Goal: Obtain resource: Obtain resource

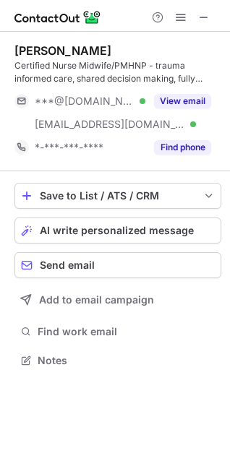
scroll to position [349, 230]
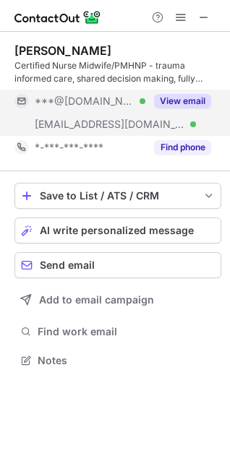
click at [207, 92] on div "View email" at bounding box center [178, 101] width 66 height 23
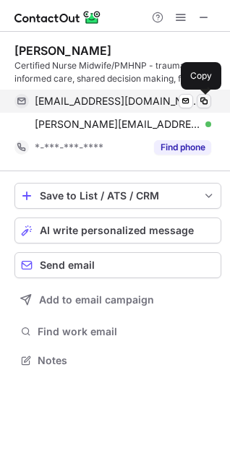
click at [204, 100] on span at bounding box center [204, 101] width 12 height 12
click at [207, 102] on span at bounding box center [204, 101] width 12 height 12
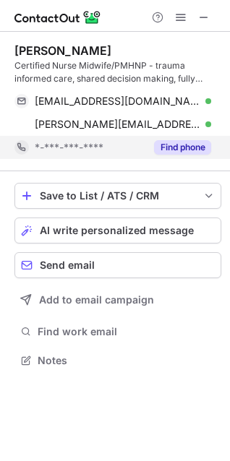
click at [184, 142] on button "Find phone" at bounding box center [182, 147] width 57 height 14
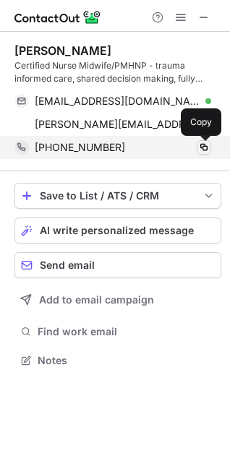
click at [201, 147] on span at bounding box center [204, 148] width 12 height 12
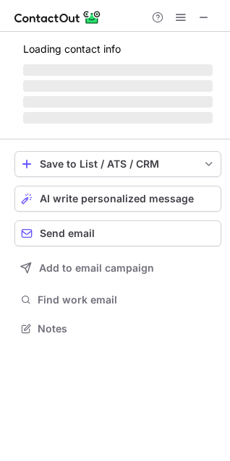
scroll to position [336, 230]
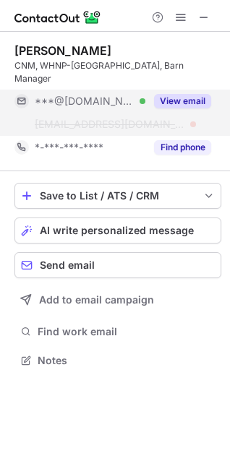
click at [191, 94] on button "View email" at bounding box center [182, 101] width 57 height 14
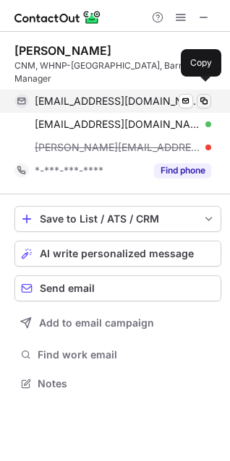
click at [201, 95] on span at bounding box center [204, 101] width 12 height 12
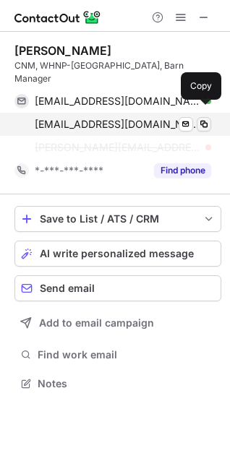
click at [204, 118] on span at bounding box center [204, 124] width 12 height 12
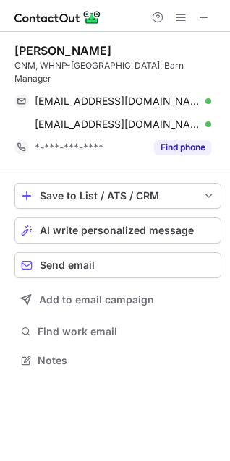
scroll to position [336, 230]
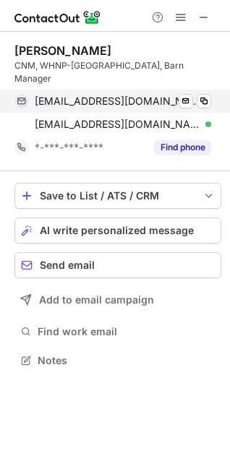
click at [197, 95] on div "awebb724@gmail.com Verified Send email Copy" at bounding box center [112, 101] width 196 height 23
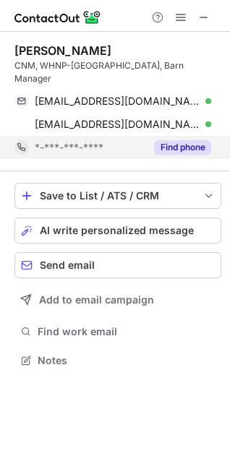
click at [173, 140] on button "Find phone" at bounding box center [182, 147] width 57 height 14
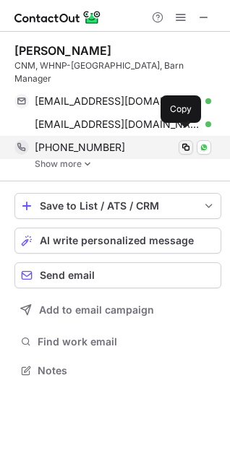
click at [185, 142] on span at bounding box center [186, 148] width 12 height 12
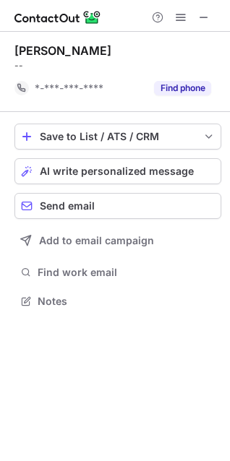
scroll to position [313, 230]
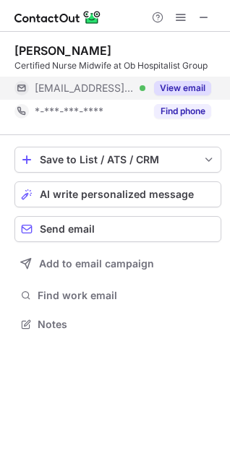
click at [170, 87] on button "View email" at bounding box center [182, 88] width 57 height 14
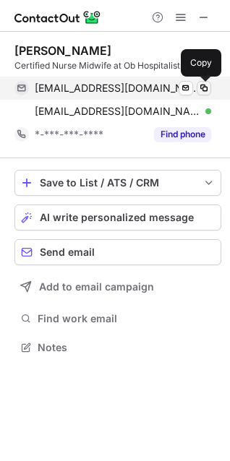
click at [204, 91] on span at bounding box center [204, 88] width 12 height 12
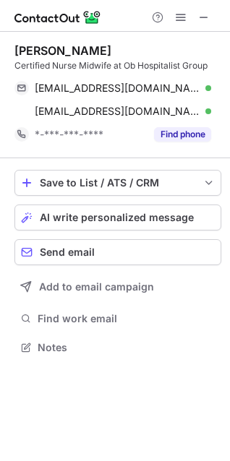
scroll to position [7, 6]
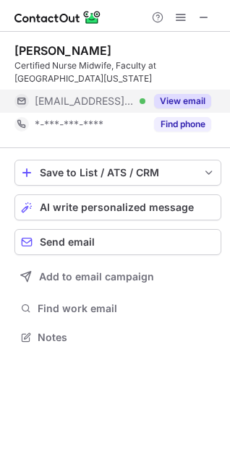
click at [196, 100] on button "View email" at bounding box center [182, 101] width 57 height 14
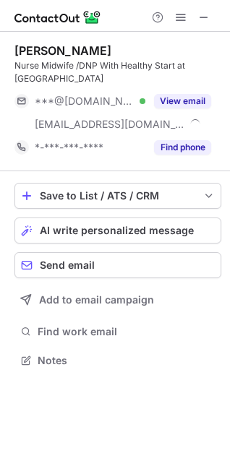
scroll to position [349, 230]
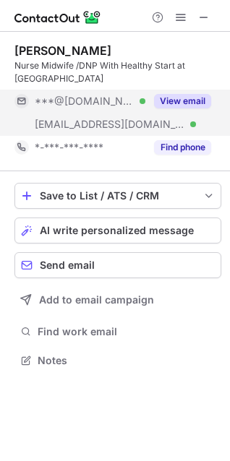
click at [168, 103] on button "View email" at bounding box center [182, 101] width 57 height 14
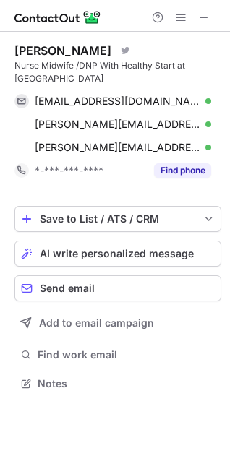
scroll to position [373, 230]
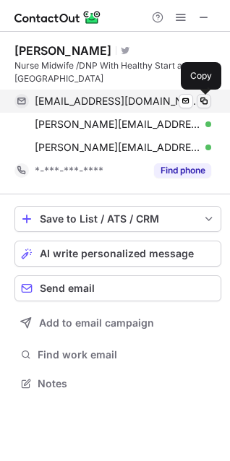
click at [205, 101] on span at bounding box center [204, 101] width 12 height 12
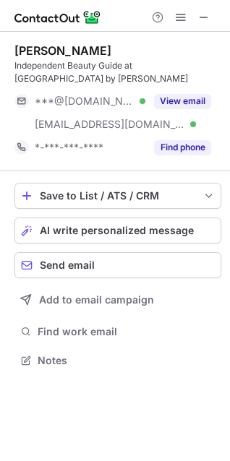
scroll to position [7, 6]
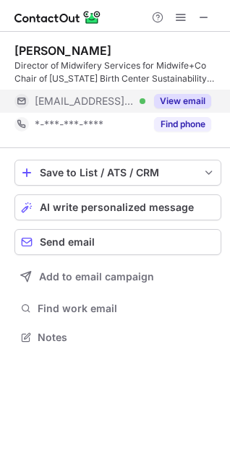
click at [178, 95] on button "View email" at bounding box center [182, 101] width 57 height 14
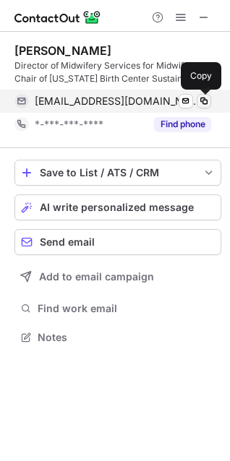
click at [205, 103] on span at bounding box center [204, 101] width 12 height 12
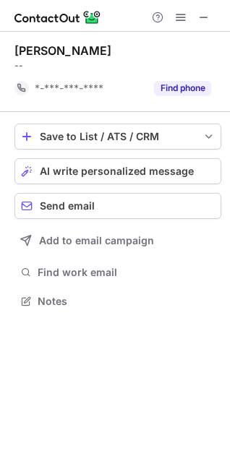
scroll to position [290, 230]
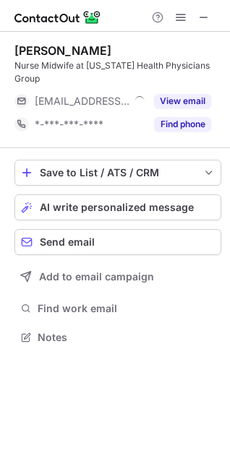
scroll to position [6, 6]
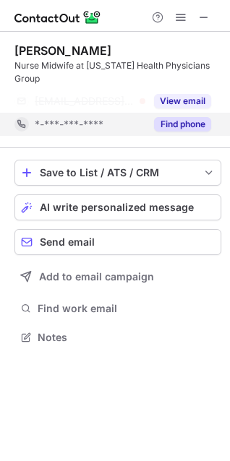
click at [173, 119] on div "Find phone" at bounding box center [178, 124] width 66 height 23
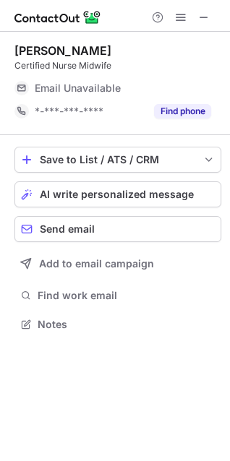
scroll to position [336, 230]
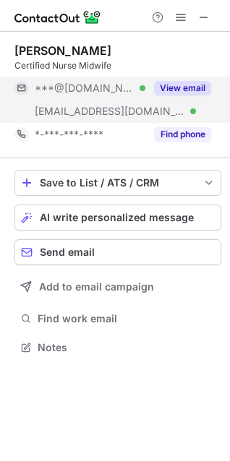
click at [170, 87] on button "View email" at bounding box center [182, 88] width 57 height 14
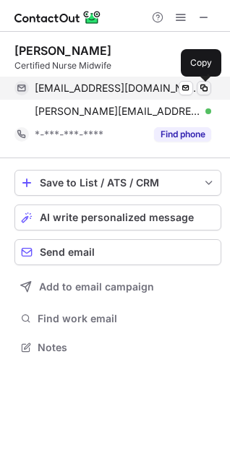
click at [203, 89] on span at bounding box center [204, 88] width 12 height 12
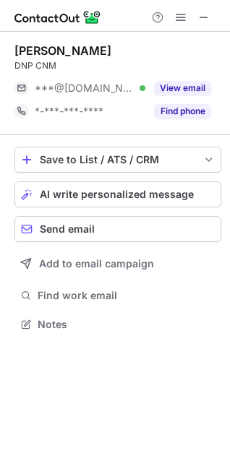
scroll to position [313, 230]
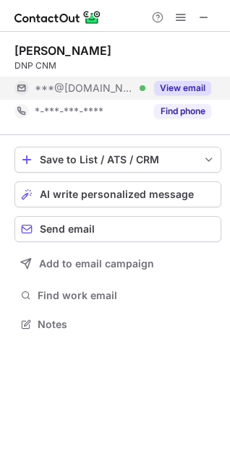
click at [168, 90] on button "View email" at bounding box center [182, 88] width 57 height 14
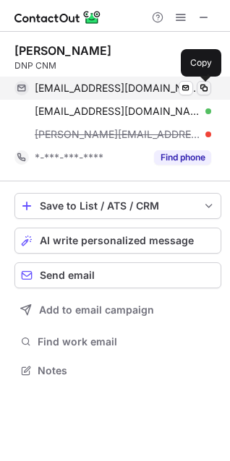
click at [203, 90] on span at bounding box center [204, 88] width 12 height 12
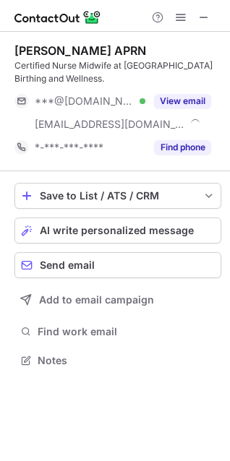
scroll to position [349, 230]
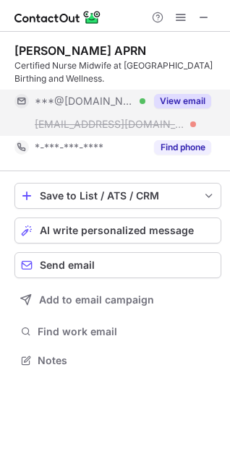
click at [188, 98] on button "View email" at bounding box center [182, 101] width 57 height 14
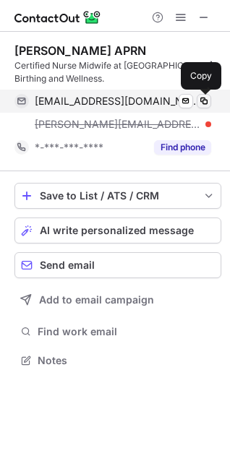
click at [201, 104] on span at bounding box center [204, 101] width 12 height 12
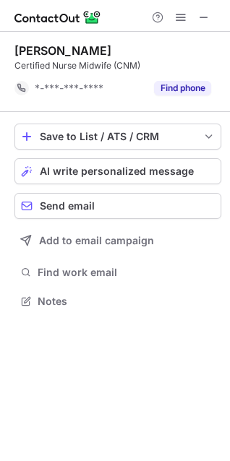
scroll to position [290, 230]
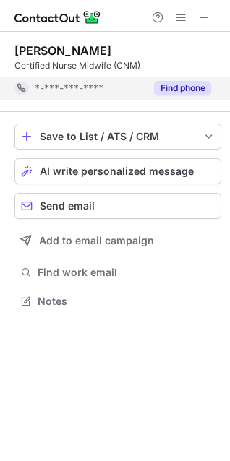
click at [170, 87] on button "Find phone" at bounding box center [182, 88] width 57 height 14
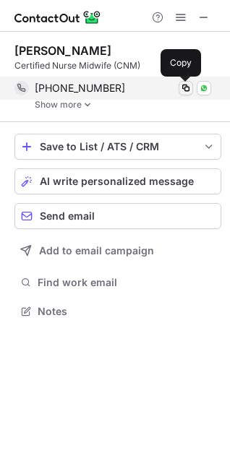
click at [190, 90] on span at bounding box center [186, 88] width 12 height 12
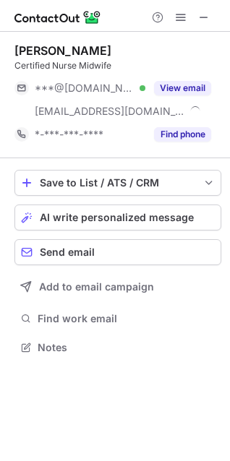
scroll to position [336, 230]
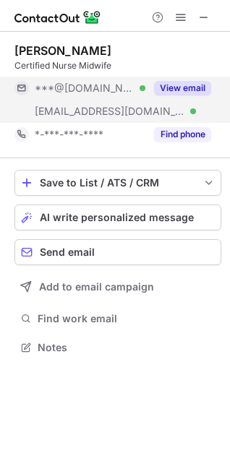
click at [165, 89] on button "View email" at bounding box center [182, 88] width 57 height 14
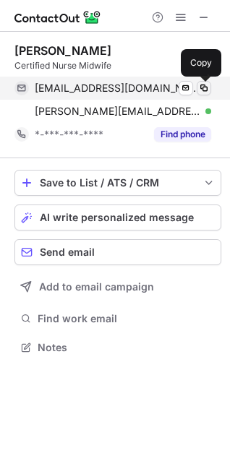
click at [204, 87] on span at bounding box center [204, 88] width 12 height 12
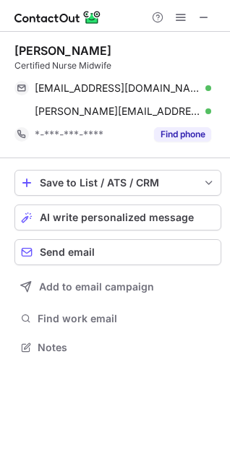
scroll to position [313, 230]
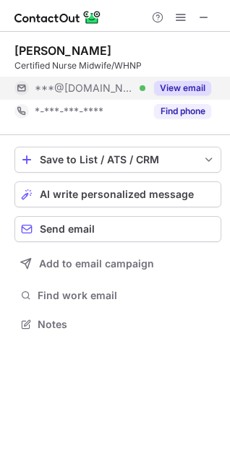
click at [168, 85] on button "View email" at bounding box center [182, 88] width 57 height 14
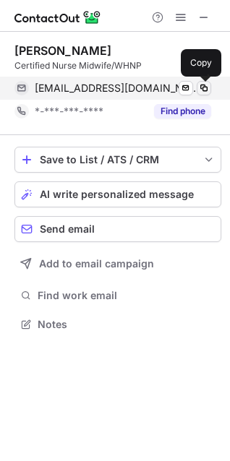
click at [206, 86] on span at bounding box center [204, 88] width 12 height 12
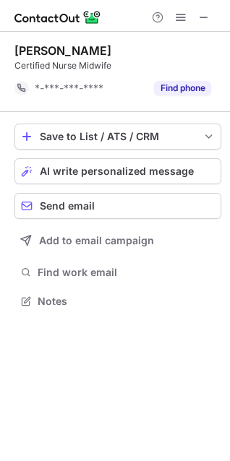
scroll to position [290, 230]
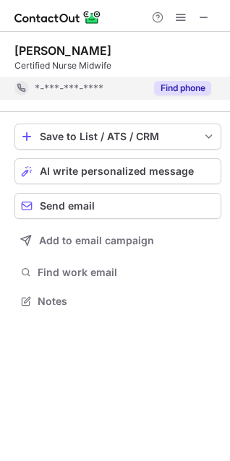
click at [171, 93] on button "Find phone" at bounding box center [182, 88] width 57 height 14
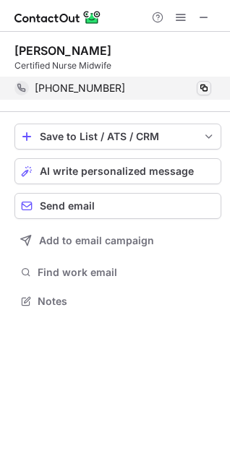
click at [201, 95] on div "+12149461456 Copy" at bounding box center [112, 88] width 196 height 23
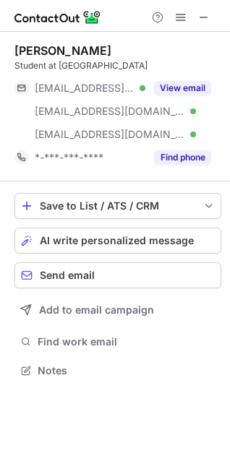
scroll to position [360, 230]
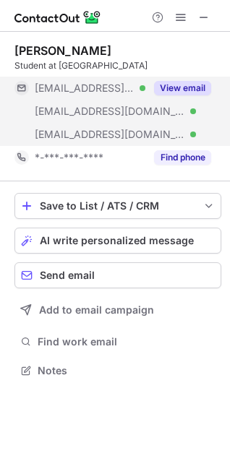
click at [184, 95] on button "View email" at bounding box center [182, 88] width 57 height 14
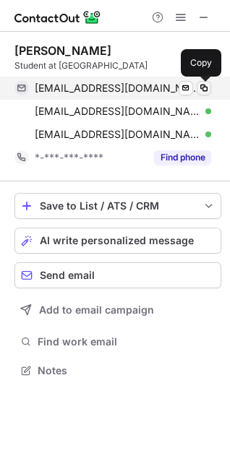
click at [200, 84] on span at bounding box center [204, 88] width 12 height 12
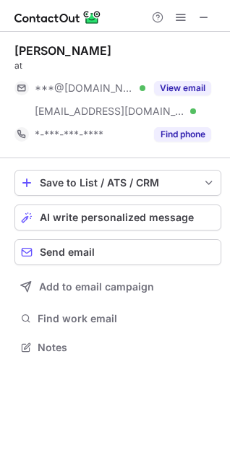
scroll to position [336, 230]
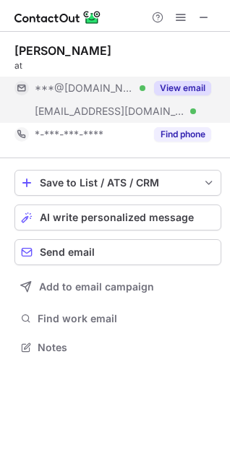
click at [177, 84] on button "View email" at bounding box center [182, 88] width 57 height 14
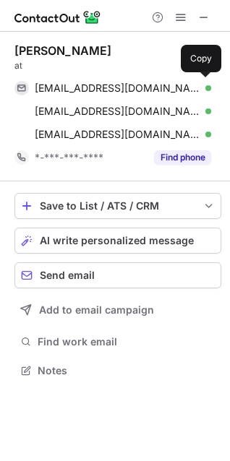
scroll to position [360, 230]
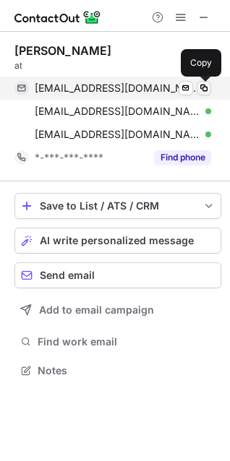
click at [204, 90] on span at bounding box center [204, 88] width 12 height 12
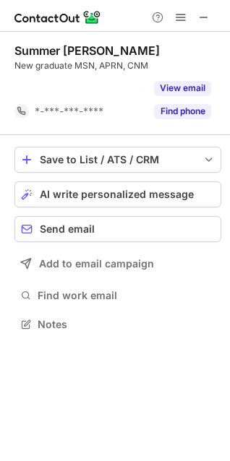
scroll to position [290, 230]
